Goal: Task Accomplishment & Management: Use online tool/utility

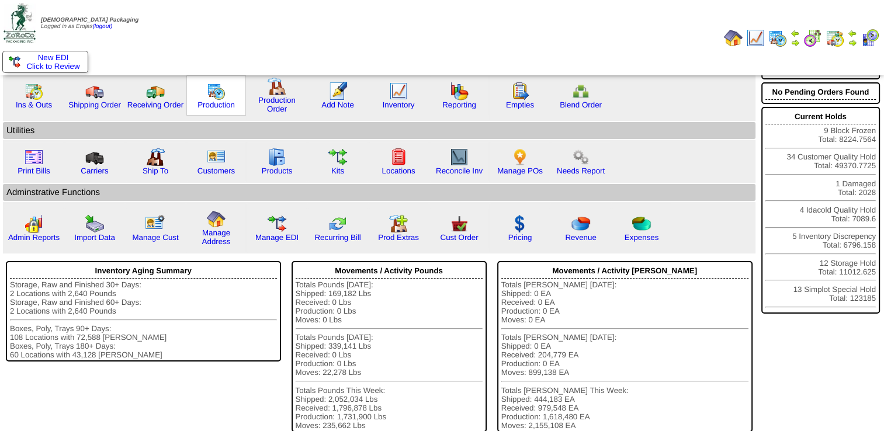
click at [214, 90] on img at bounding box center [216, 91] width 19 height 19
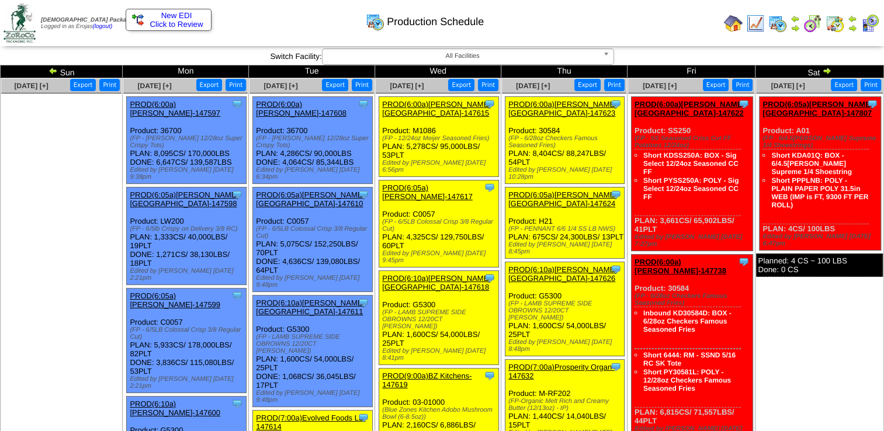
click at [427, 183] on link "PROD(6:05a)[PERSON_NAME]-147617" at bounding box center [427, 192] width 91 height 18
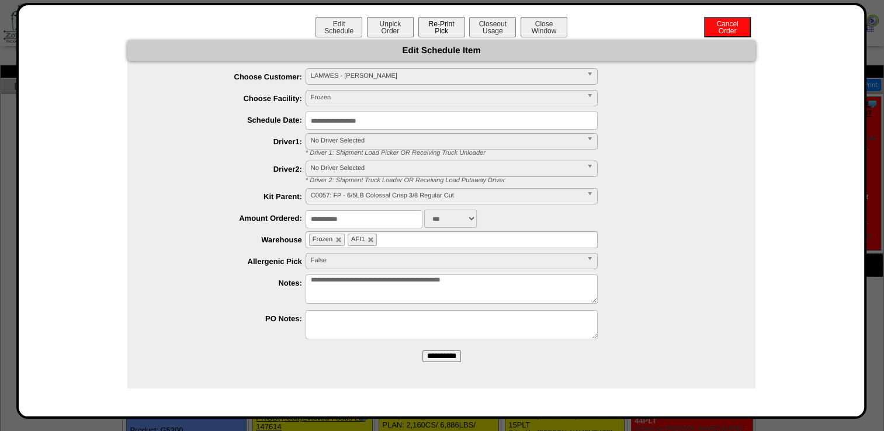
click at [439, 25] on button "Re-Print Pick" at bounding box center [441, 27] width 47 height 20
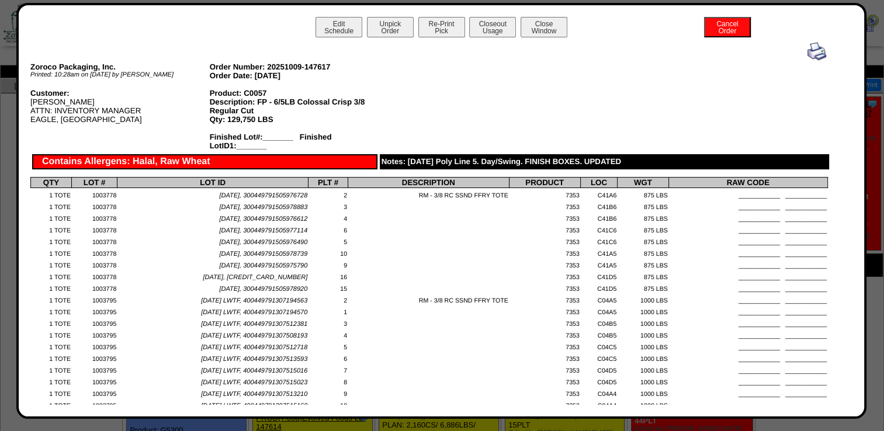
click at [807, 55] on img at bounding box center [816, 51] width 19 height 19
